Goal: Transaction & Acquisition: Purchase product/service

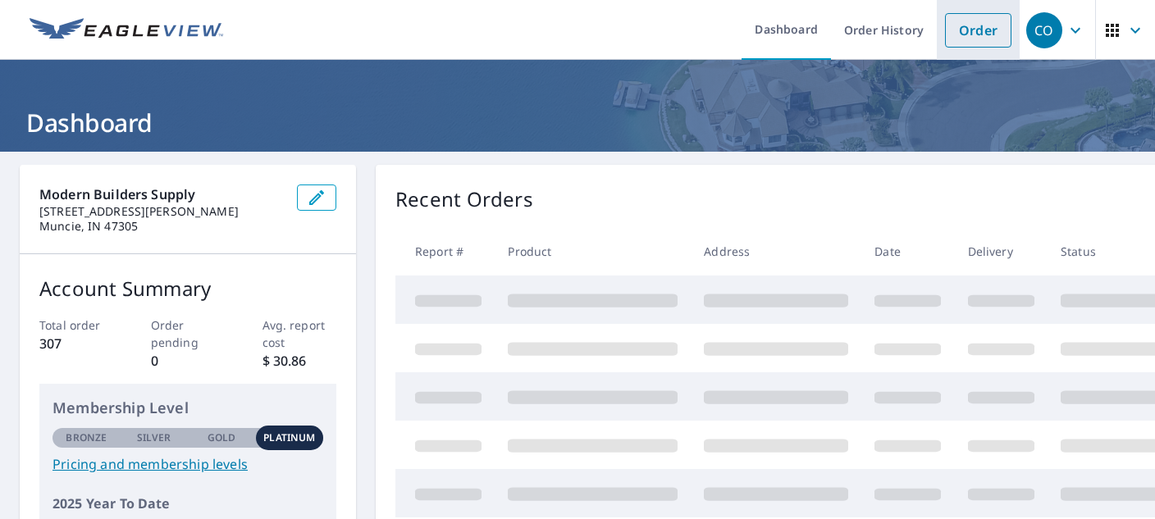
click at [977, 35] on link "Order" at bounding box center [978, 30] width 66 height 34
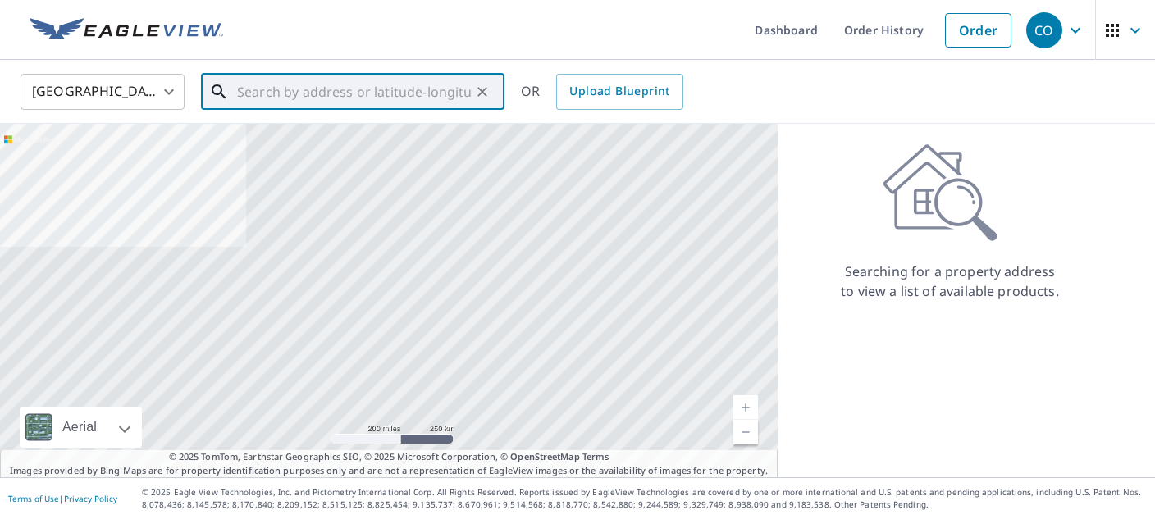
click at [251, 94] on input "text" at bounding box center [354, 92] width 234 height 46
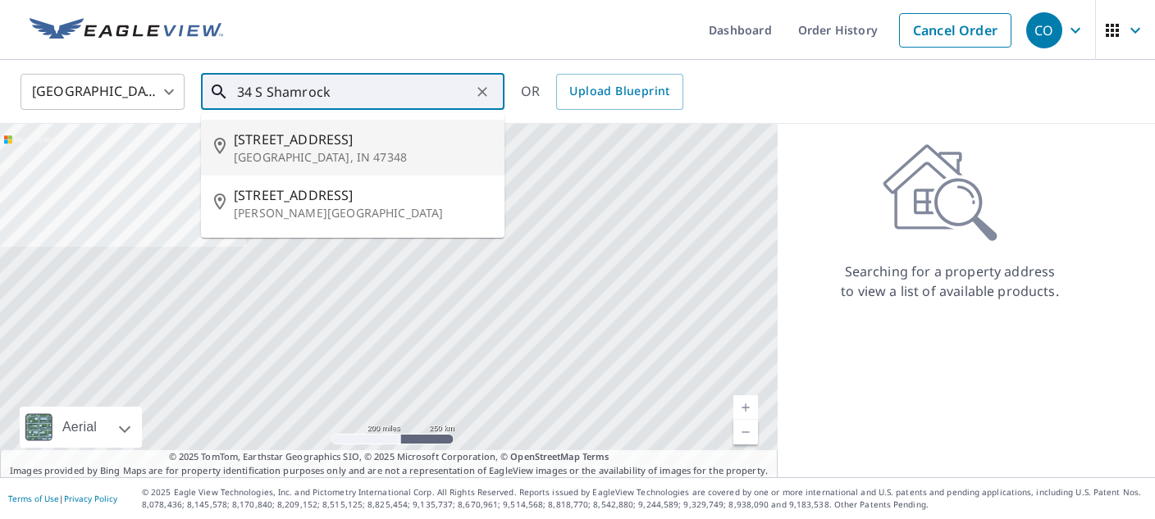
click at [292, 152] on p "[GEOGRAPHIC_DATA], IN 47348" at bounding box center [363, 157] width 258 height 16
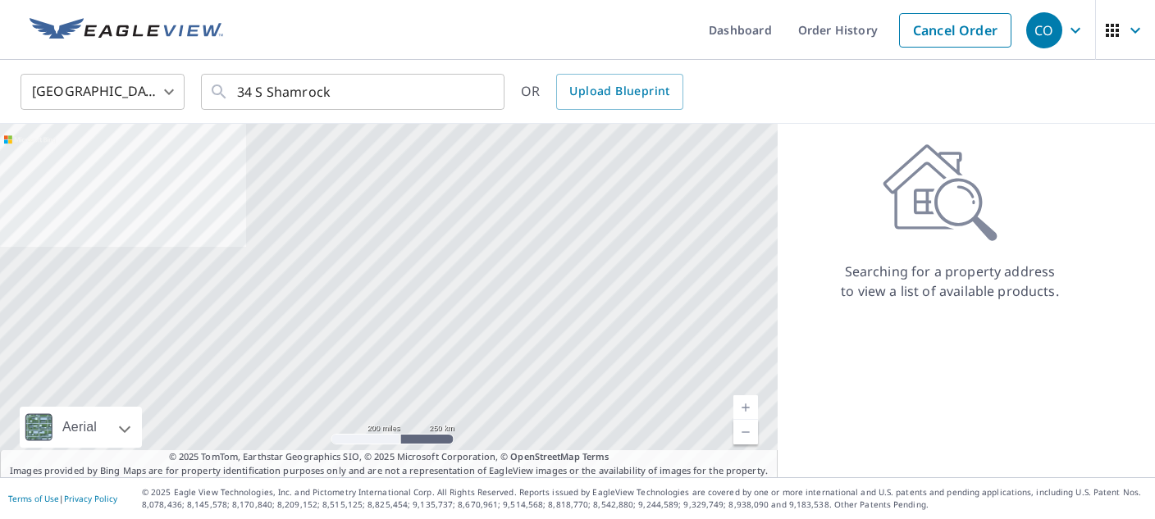
type input "[STREET_ADDRESS]"
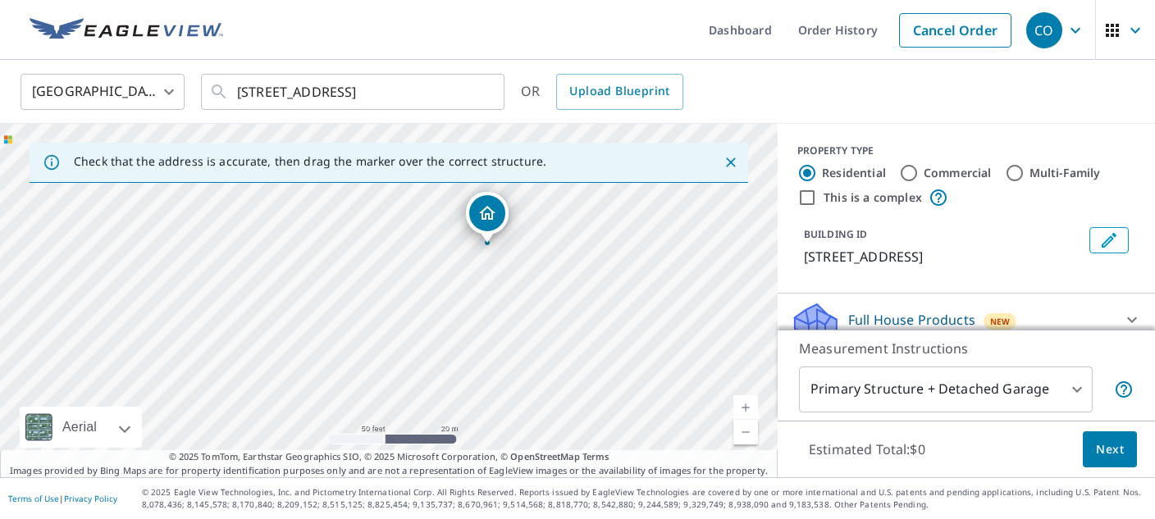
drag, startPoint x: 200, startPoint y: 241, endPoint x: 375, endPoint y: 263, distance: 176.1
click at [375, 263] on div "[STREET_ADDRESS]" at bounding box center [389, 301] width 778 height 354
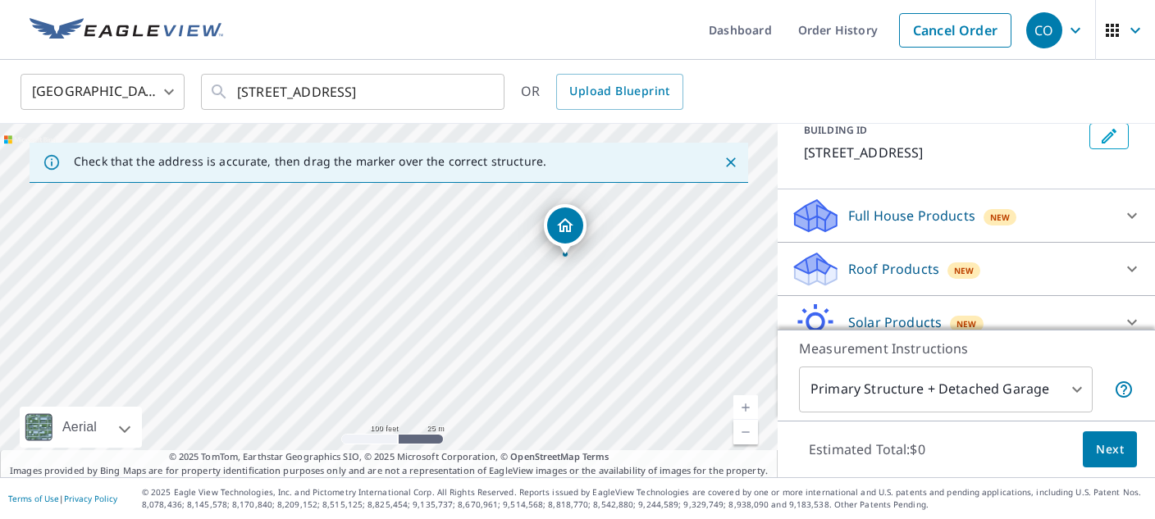
click at [1134, 268] on icon at bounding box center [1133, 270] width 10 height 6
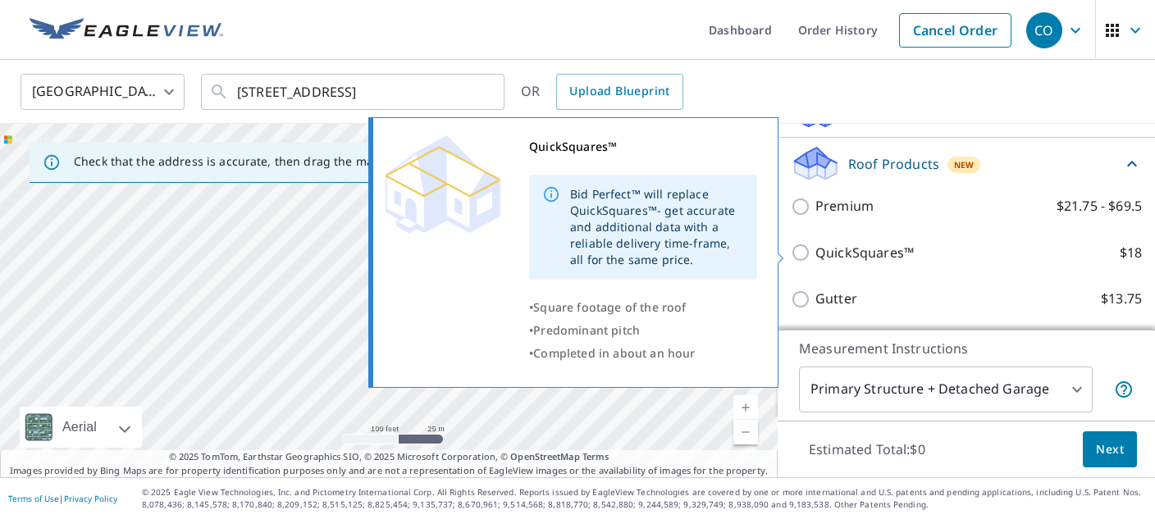
click at [800, 254] on input "QuickSquares™ $18" at bounding box center [803, 253] width 25 height 20
checkbox input "true"
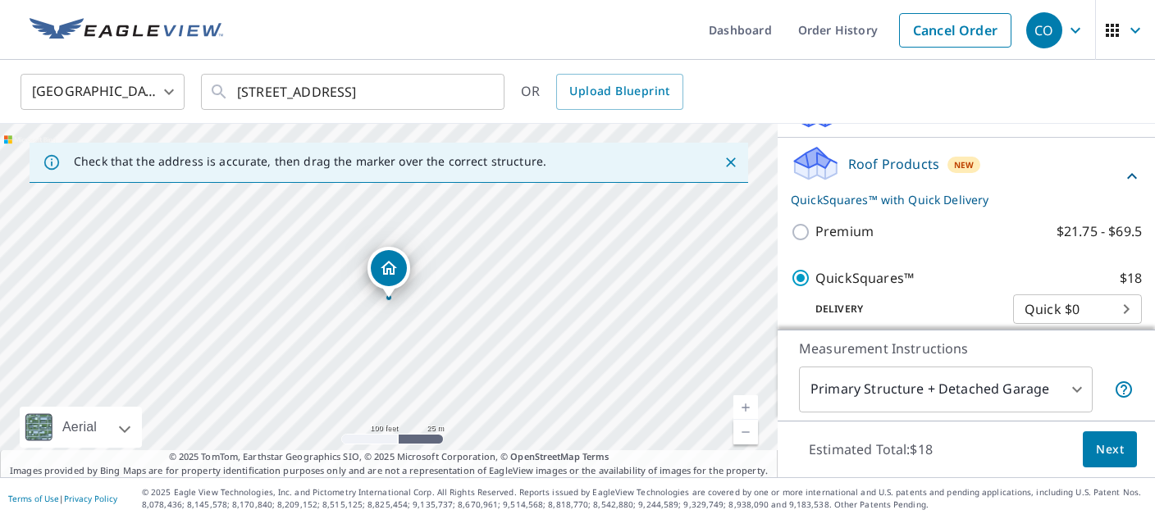
click at [1105, 455] on span "Next" at bounding box center [1110, 450] width 28 height 21
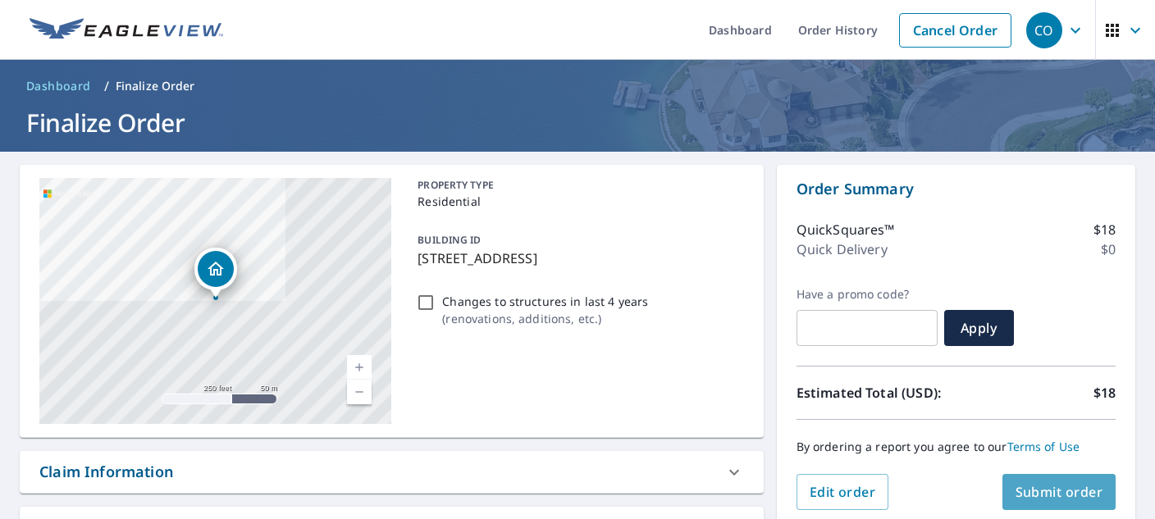
click at [1057, 493] on span "Submit order" at bounding box center [1060, 492] width 88 height 18
checkbox input "true"
